Goal: Information Seeking & Learning: Learn about a topic

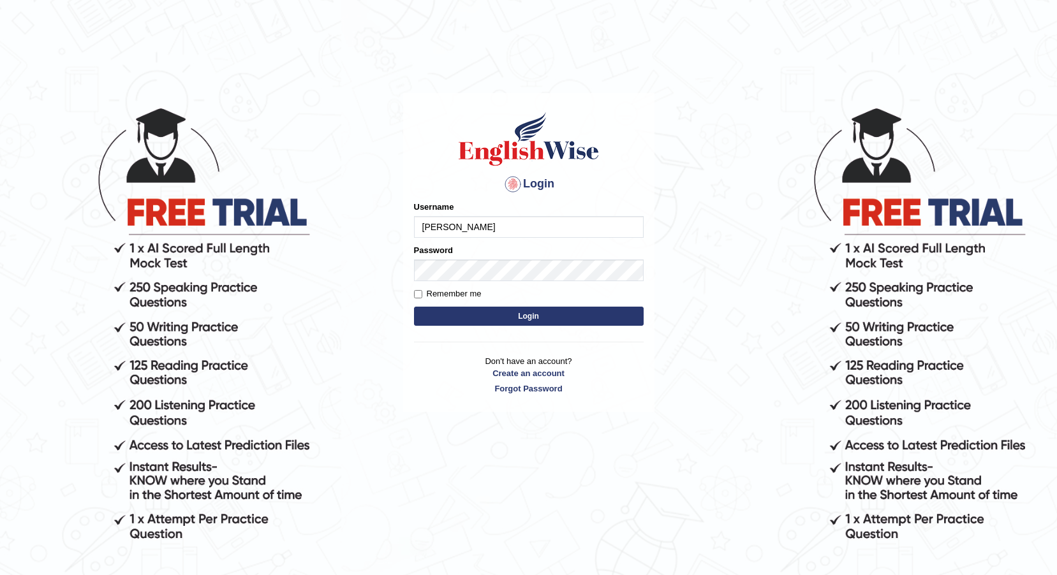
click at [482, 226] on input "samiksha" at bounding box center [529, 227] width 230 height 22
click at [481, 226] on input "samiksha" at bounding box center [529, 227] width 230 height 22
type input "dianacsilva"
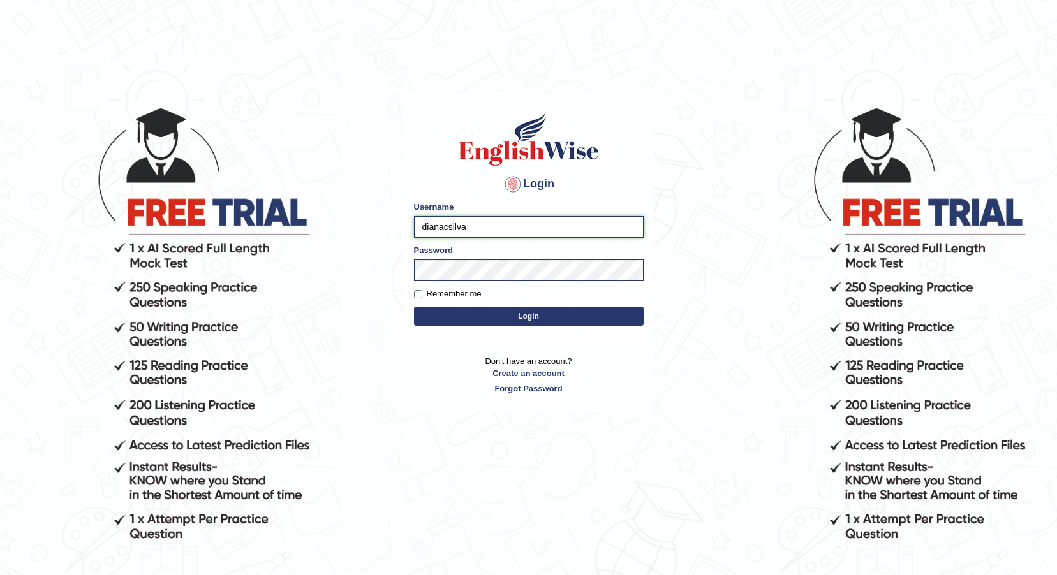
click at [517, 231] on input "dianacsilva" at bounding box center [529, 227] width 230 height 22
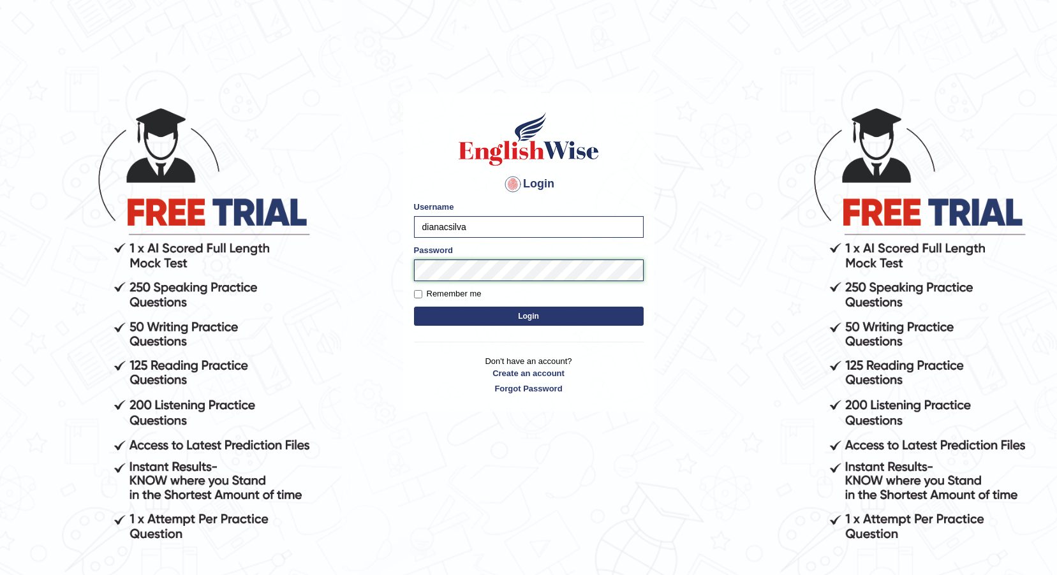
click at [414, 307] on button "Login" at bounding box center [529, 316] width 230 height 19
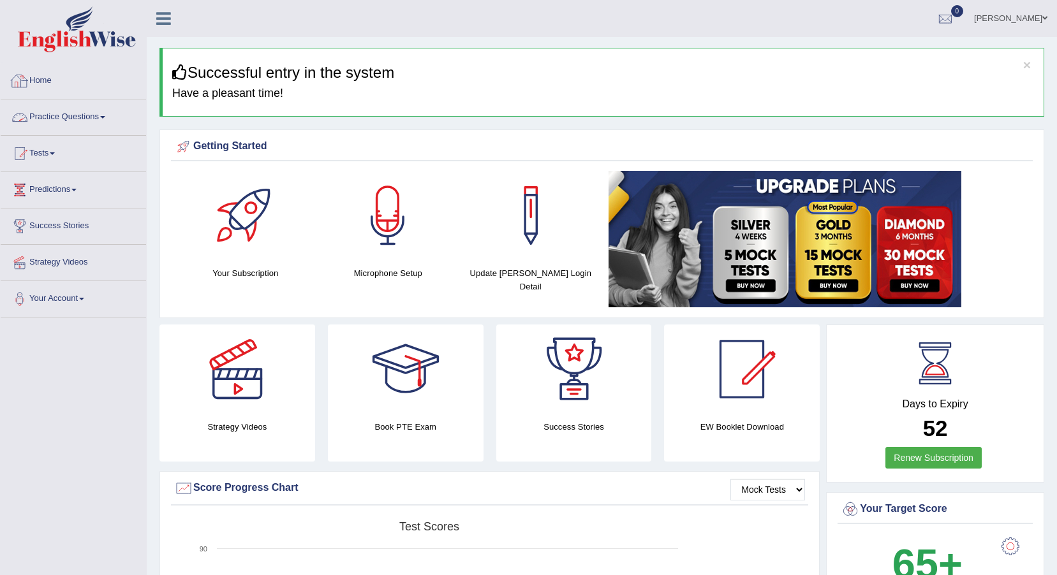
click at [119, 114] on link "Practice Questions" at bounding box center [73, 115] width 145 height 32
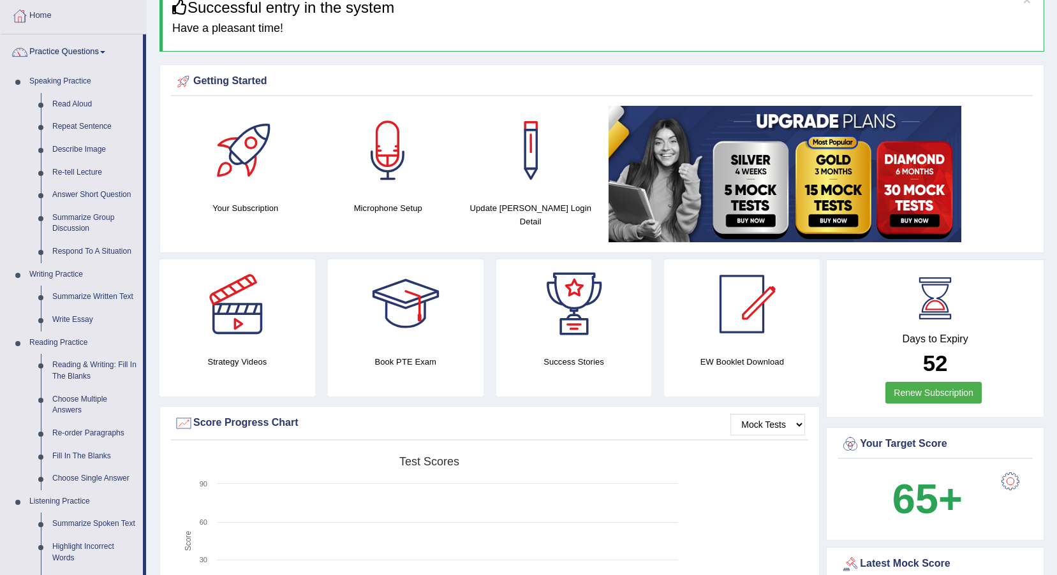
scroll to position [64, 0]
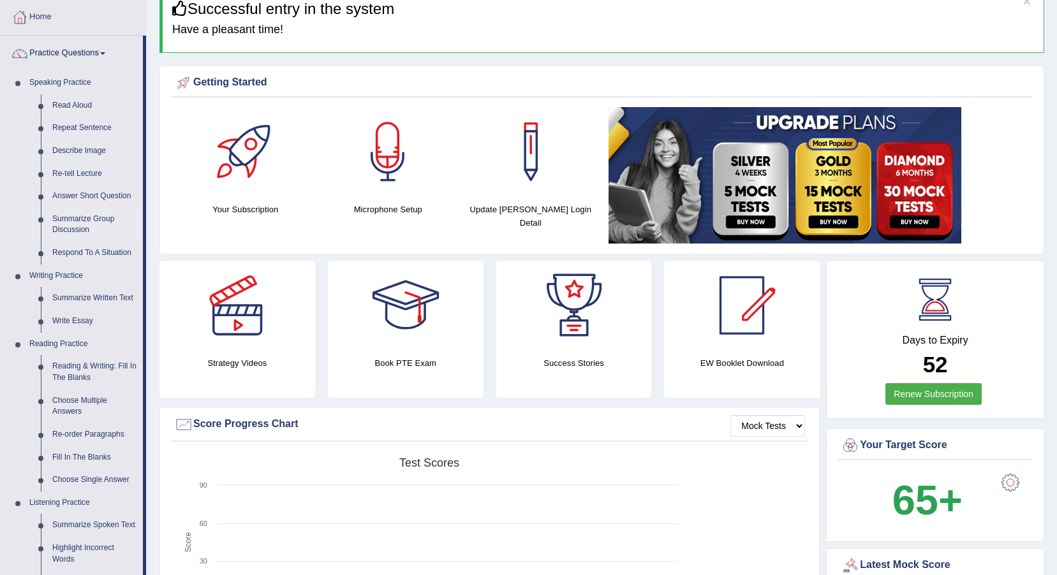
click at [91, 219] on link "Summarize Group Discussion" at bounding box center [95, 225] width 96 height 34
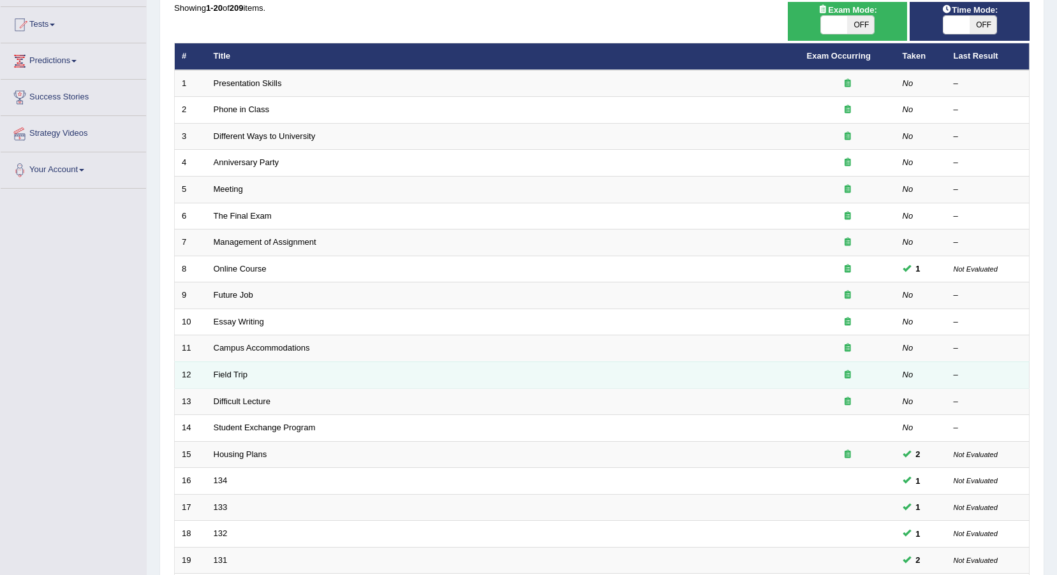
scroll to position [128, 0]
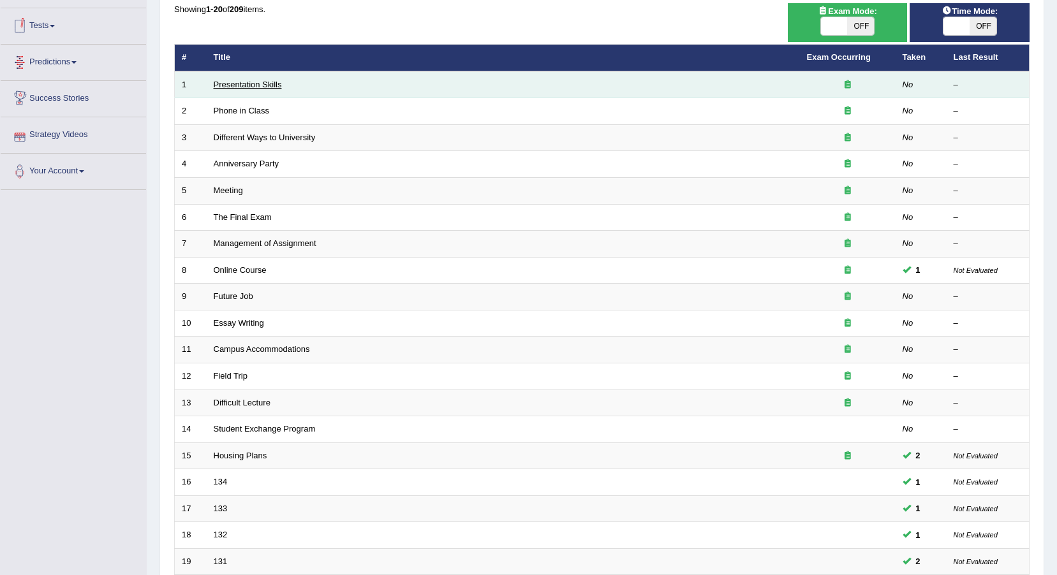
click at [229, 85] on link "Presentation Skills" at bounding box center [248, 85] width 68 height 10
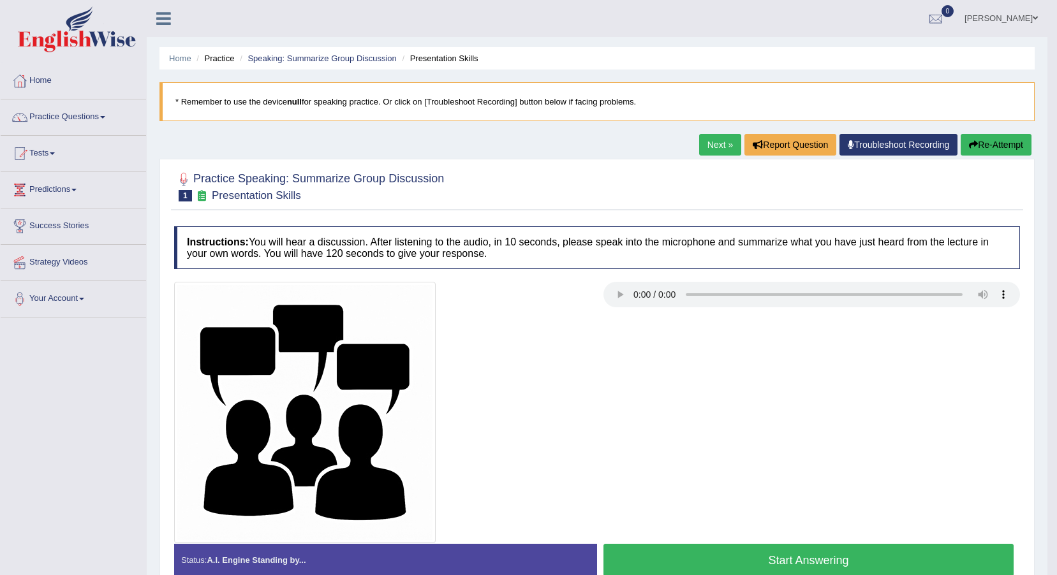
scroll to position [94, 0]
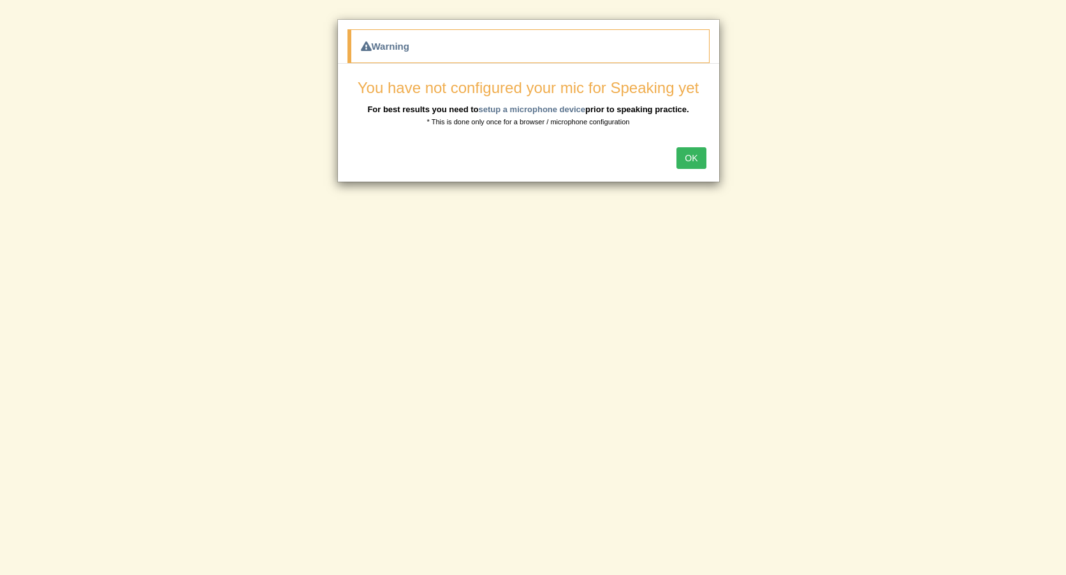
click at [693, 168] on button "OK" at bounding box center [691, 158] width 29 height 22
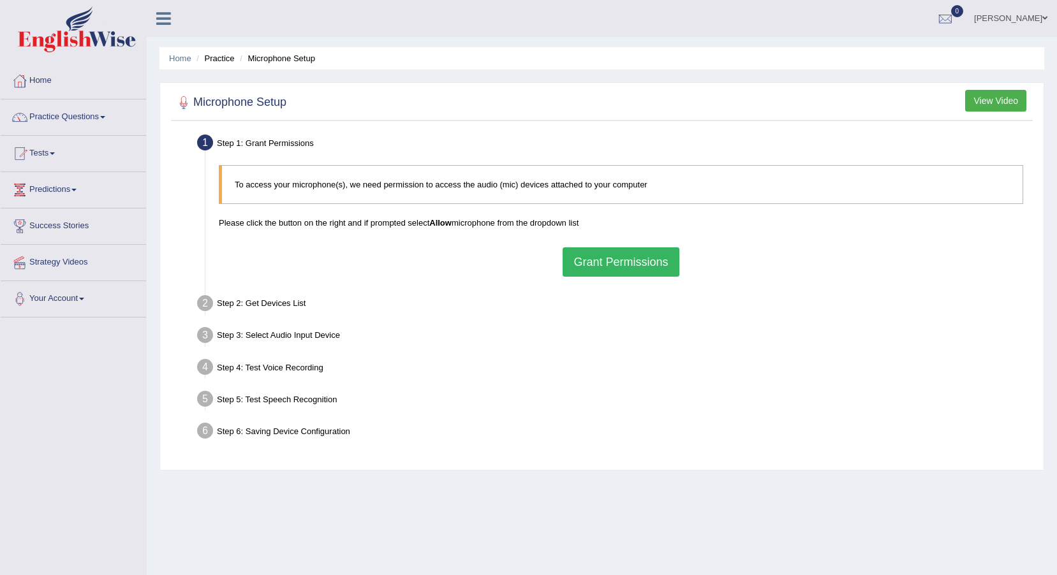
click at [1052, 9] on link "[PERSON_NAME]" at bounding box center [1010, 16] width 92 height 33
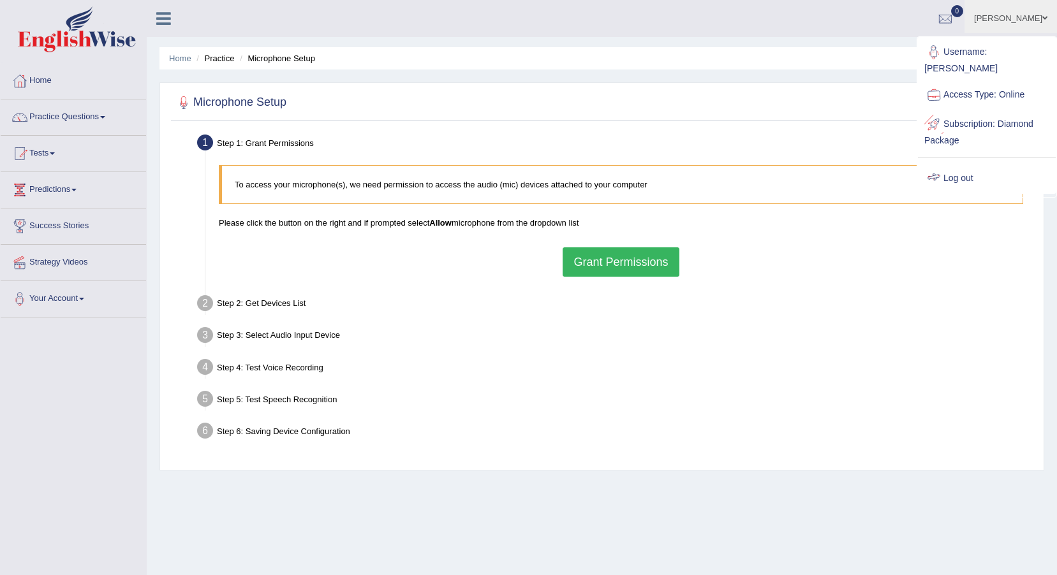
click at [973, 164] on link "Log out" at bounding box center [987, 178] width 138 height 29
